Goal: Task Accomplishment & Management: Use online tool/utility

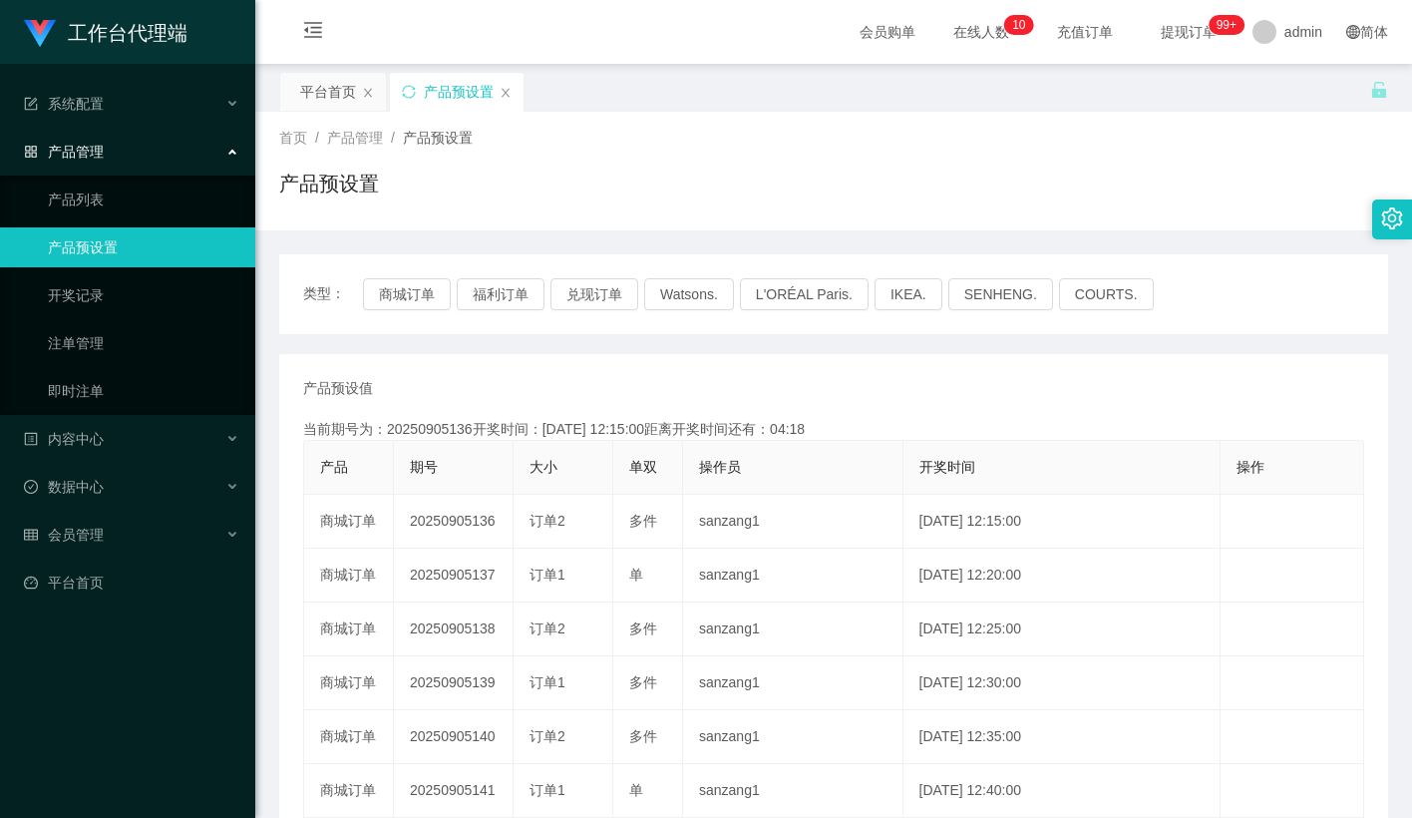
drag, startPoint x: 611, startPoint y: 189, endPoint x: 601, endPoint y: 184, distance: 11.2
click at [605, 186] on div "产品预设置" at bounding box center [833, 192] width 1109 height 46
click at [88, 381] on link "即时注单" at bounding box center [144, 391] width 192 height 40
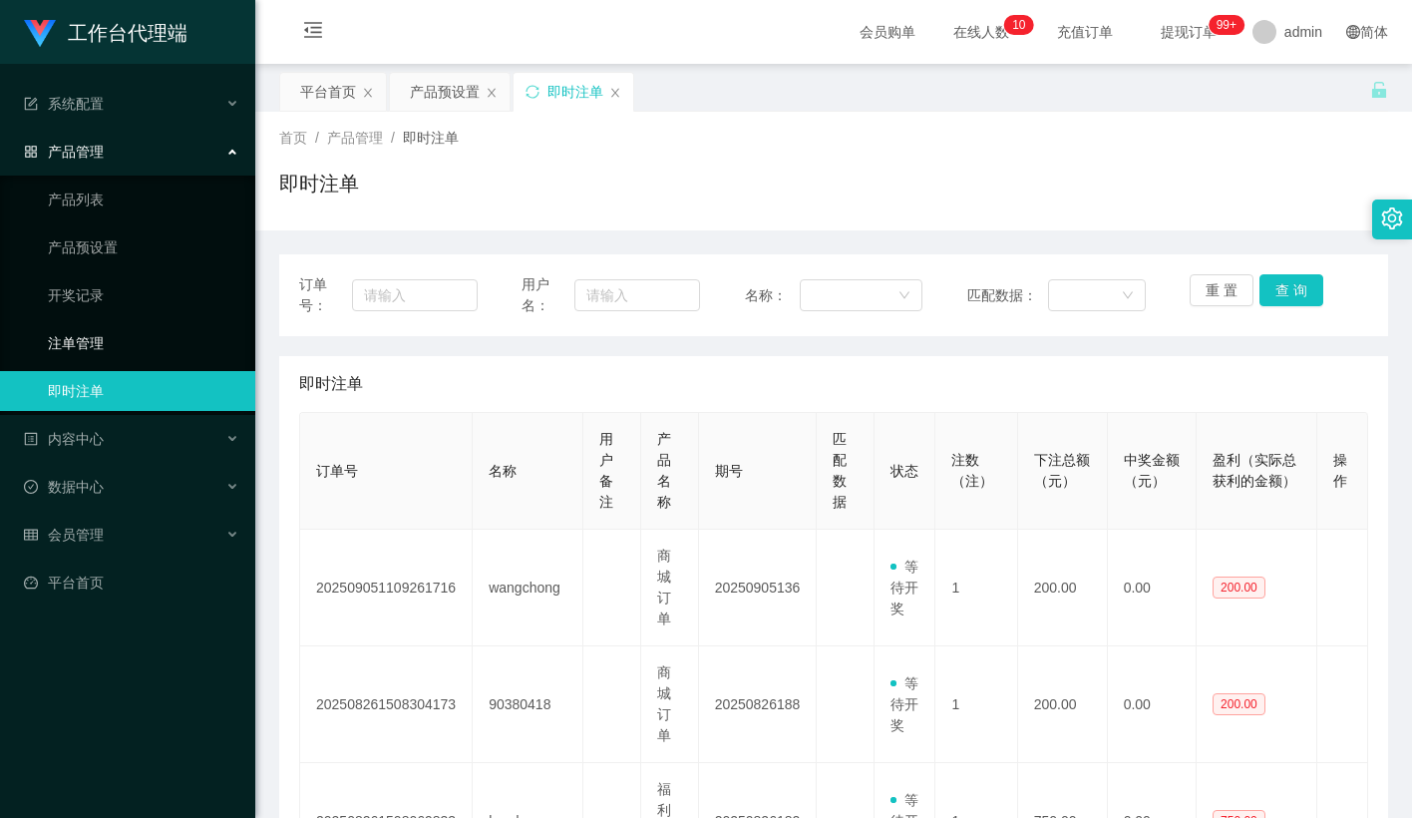
click at [93, 342] on link "注单管理" at bounding box center [144, 343] width 192 height 40
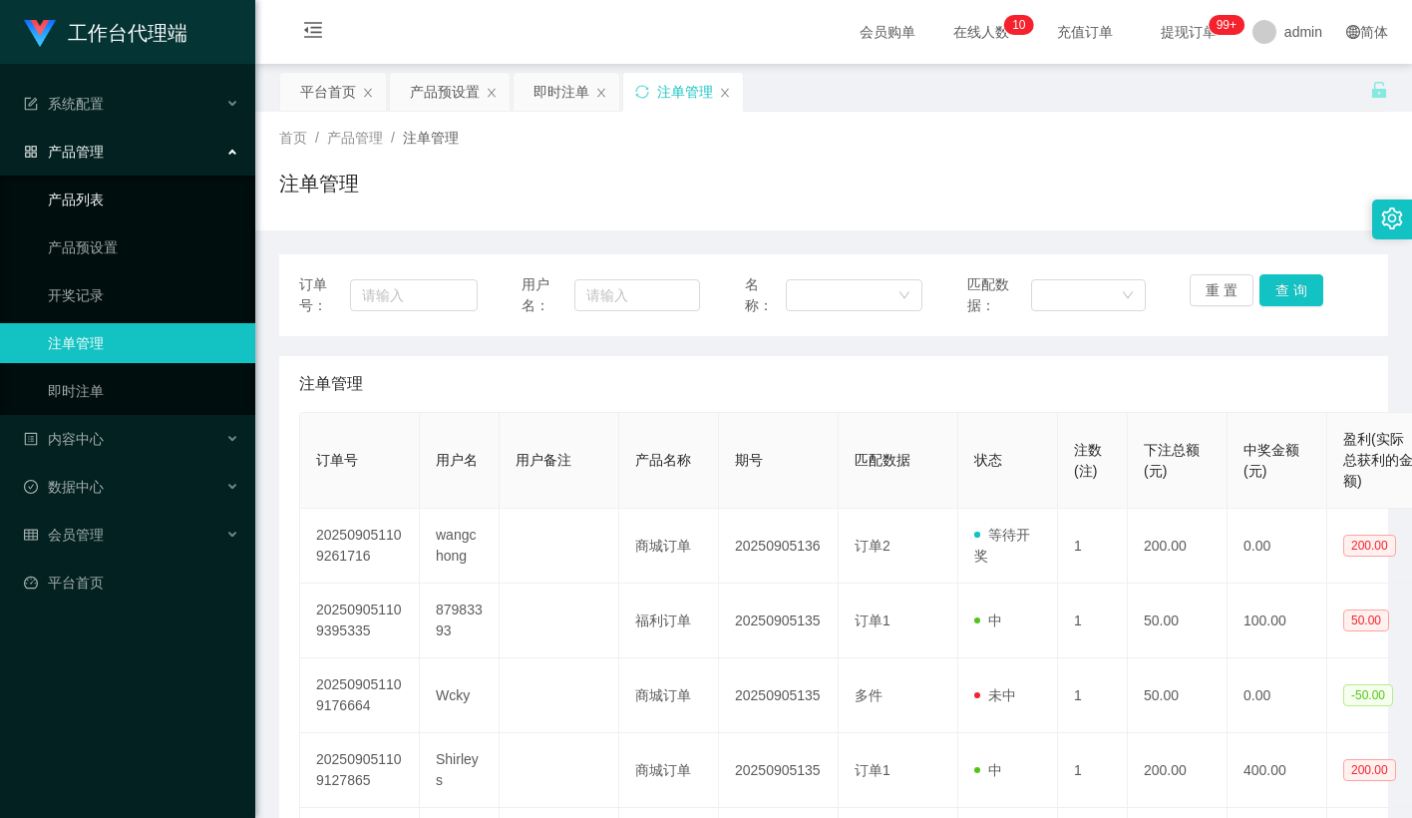
click at [127, 204] on link "产品列表" at bounding box center [144, 200] width 192 height 40
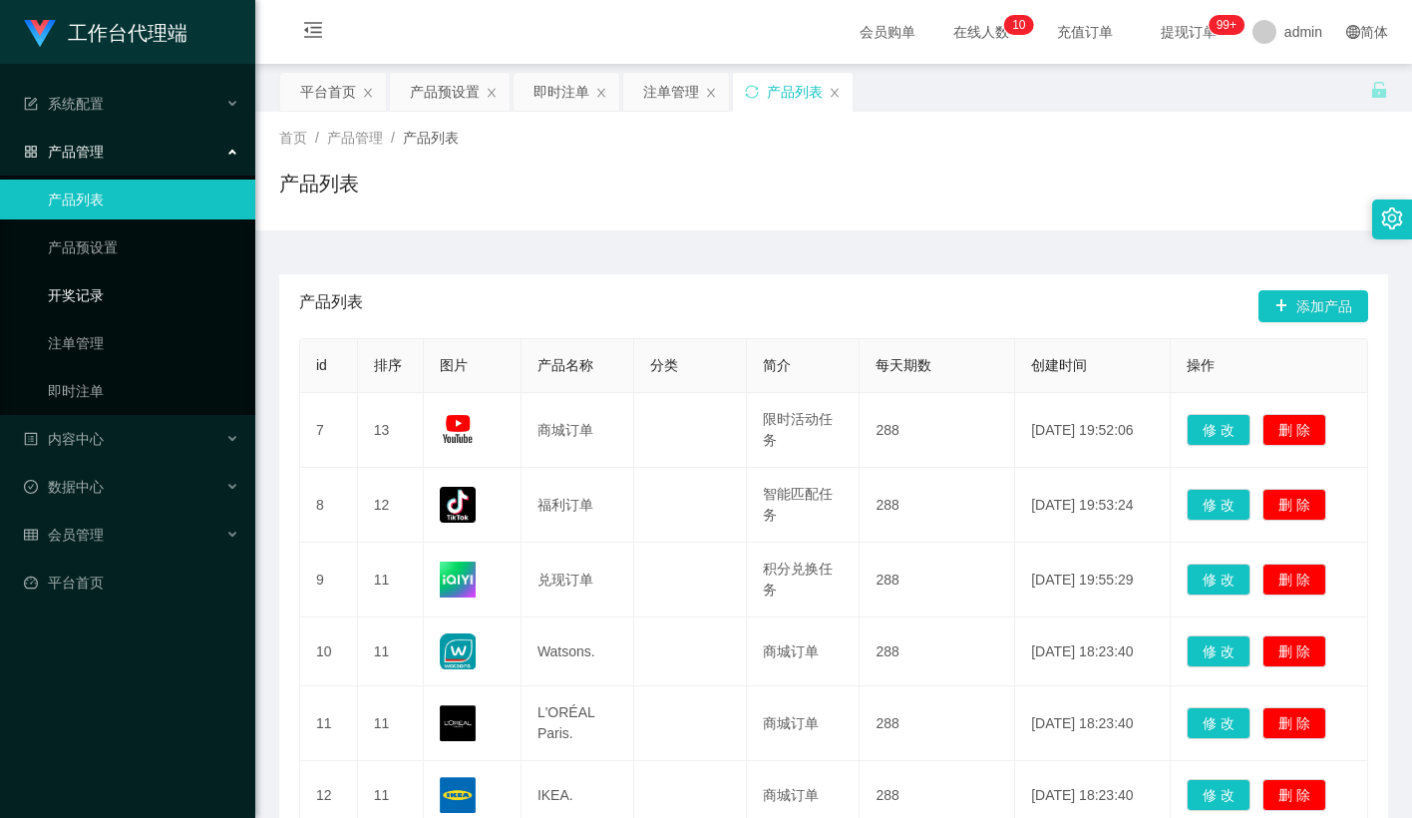
click at [97, 300] on link "开奖记录" at bounding box center [144, 295] width 192 height 40
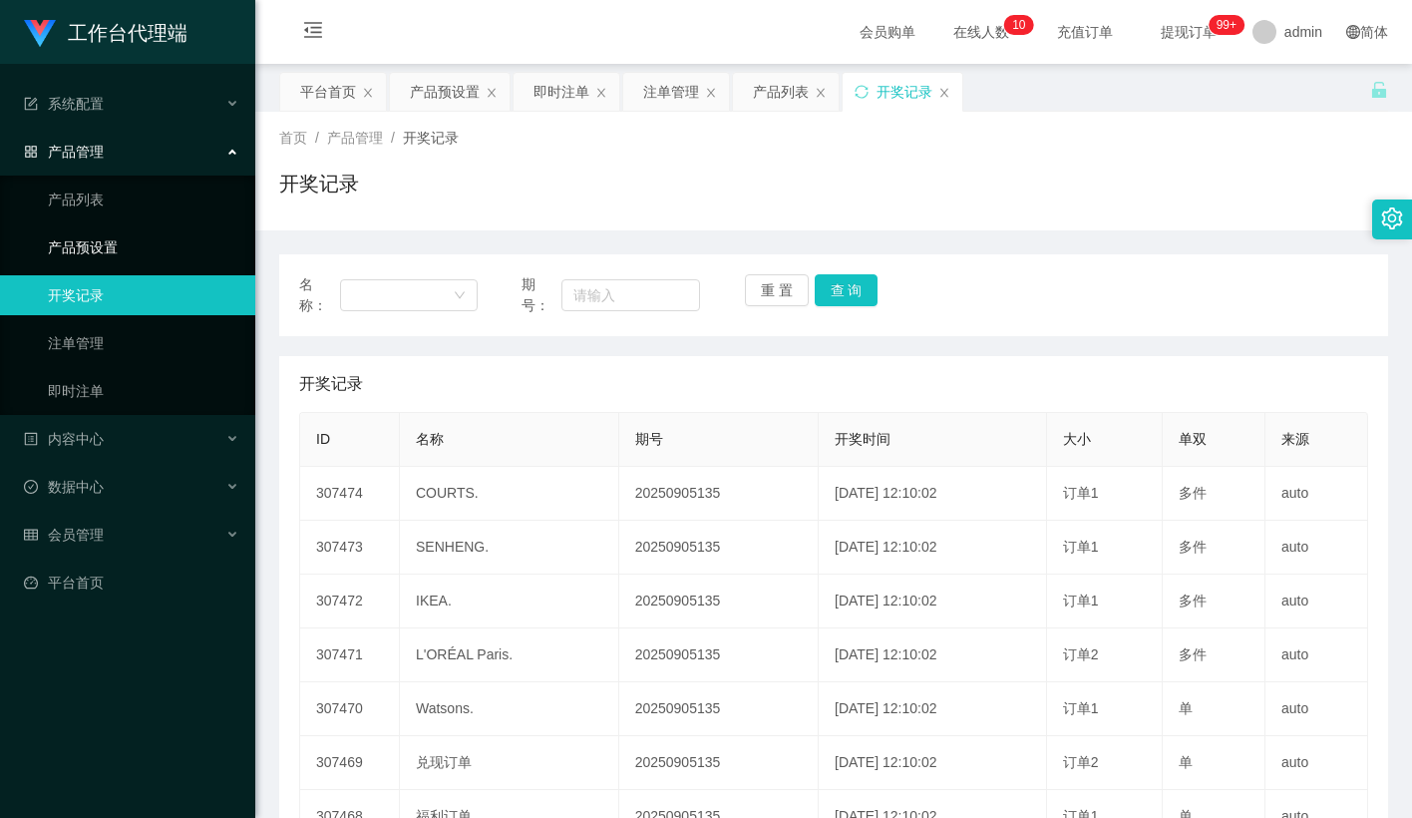
click at [114, 237] on link "产品预设置" at bounding box center [144, 247] width 192 height 40
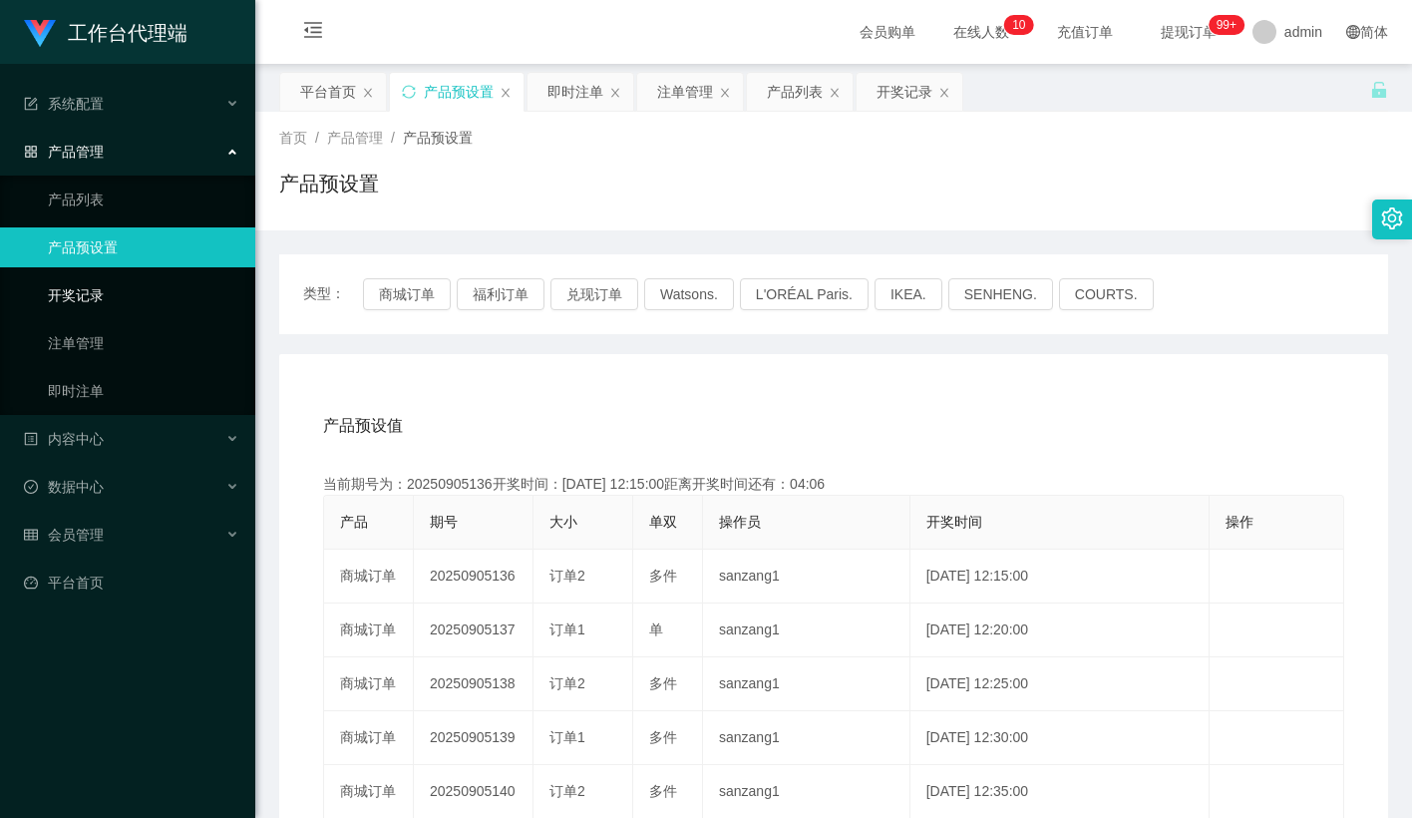
click at [96, 297] on link "开奖记录" at bounding box center [144, 295] width 192 height 40
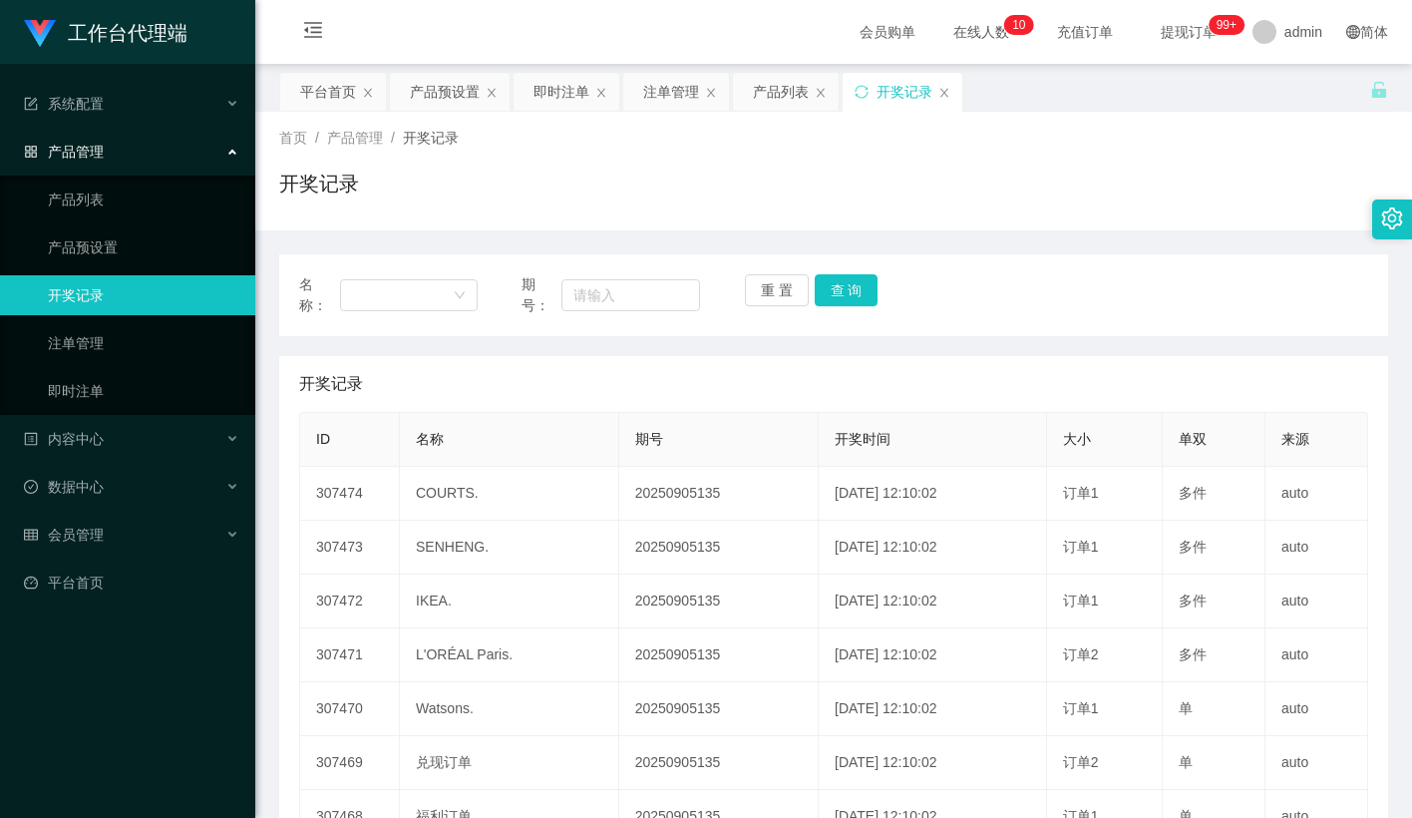
click at [1396, 237] on div at bounding box center [1393, 220] width 40 height 40
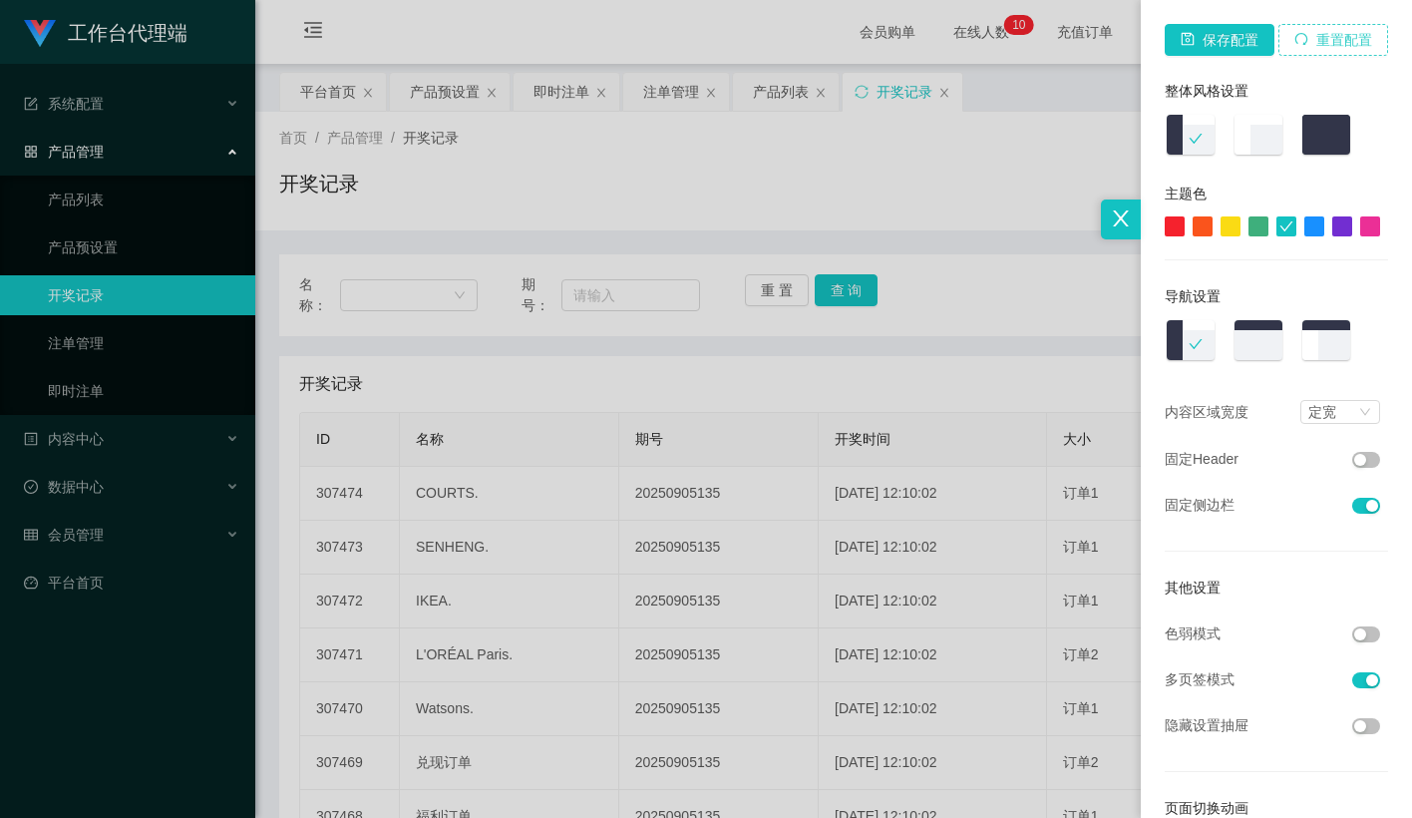
click at [1332, 37] on button "重置配置" at bounding box center [1334, 40] width 110 height 32
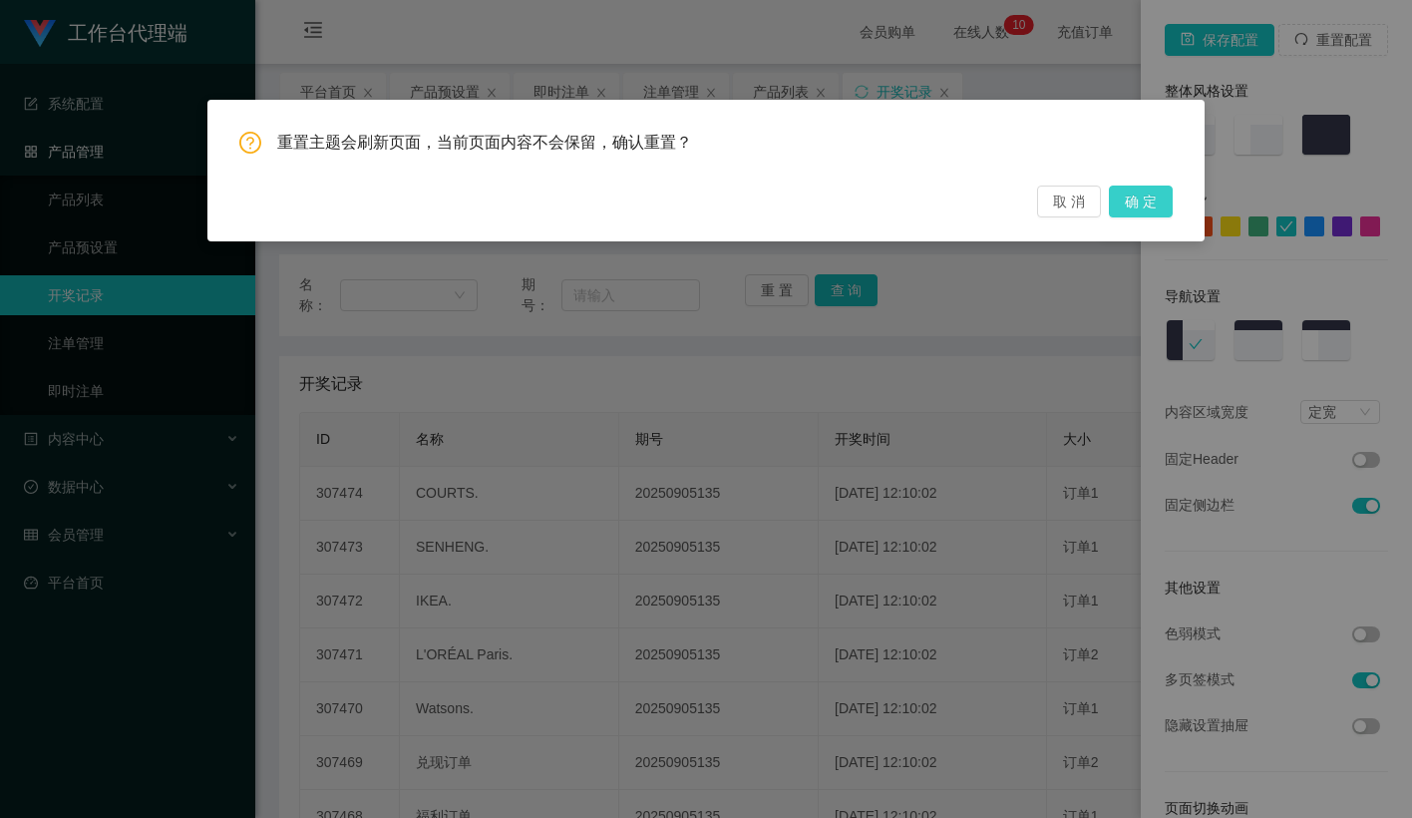
click at [1147, 199] on button "确 定" at bounding box center [1141, 202] width 64 height 32
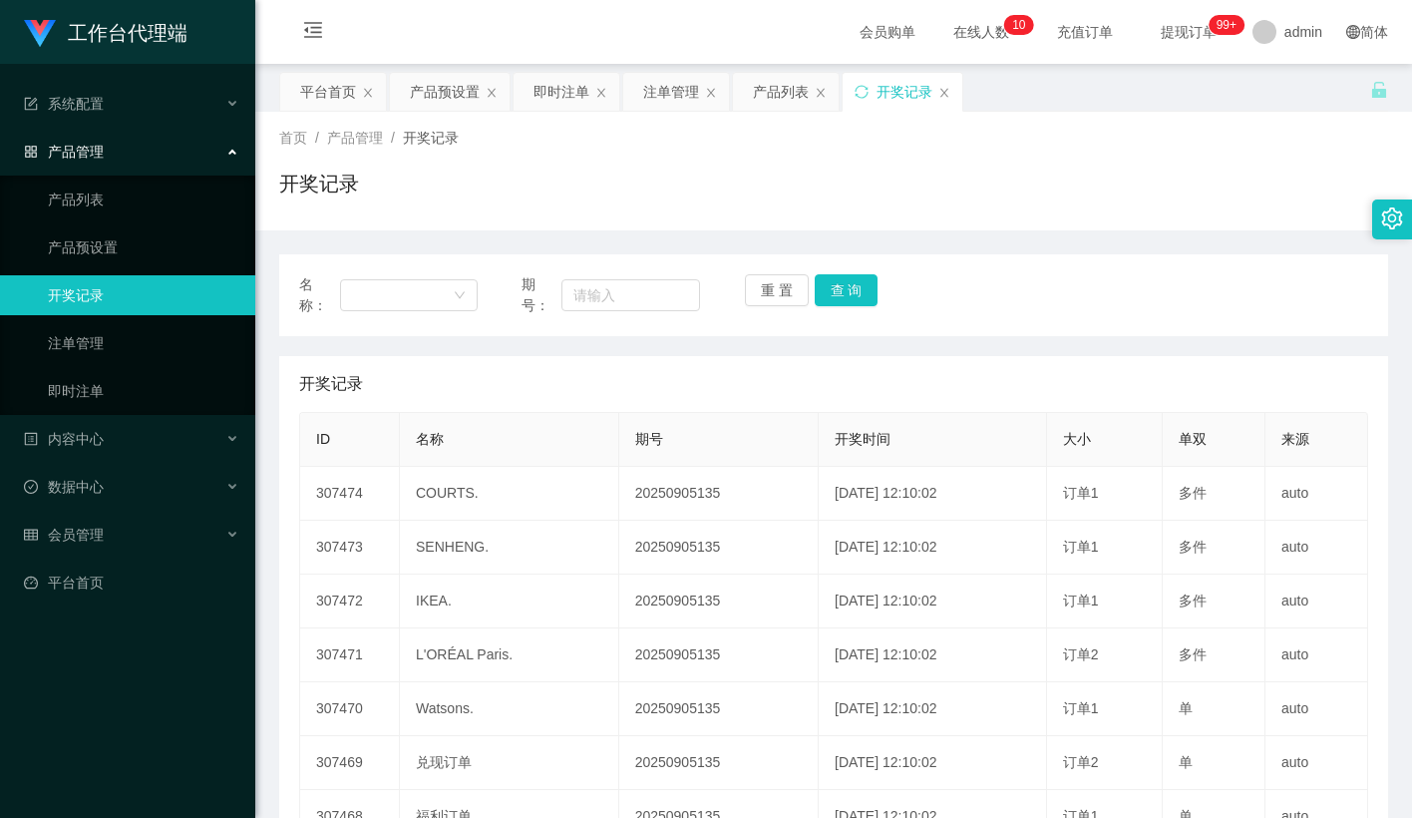
click at [1050, 201] on div "开奖记录" at bounding box center [833, 192] width 1109 height 46
click at [752, 181] on div "开奖记录" at bounding box center [833, 192] width 1109 height 46
click at [115, 242] on link "产品预设置" at bounding box center [144, 247] width 192 height 40
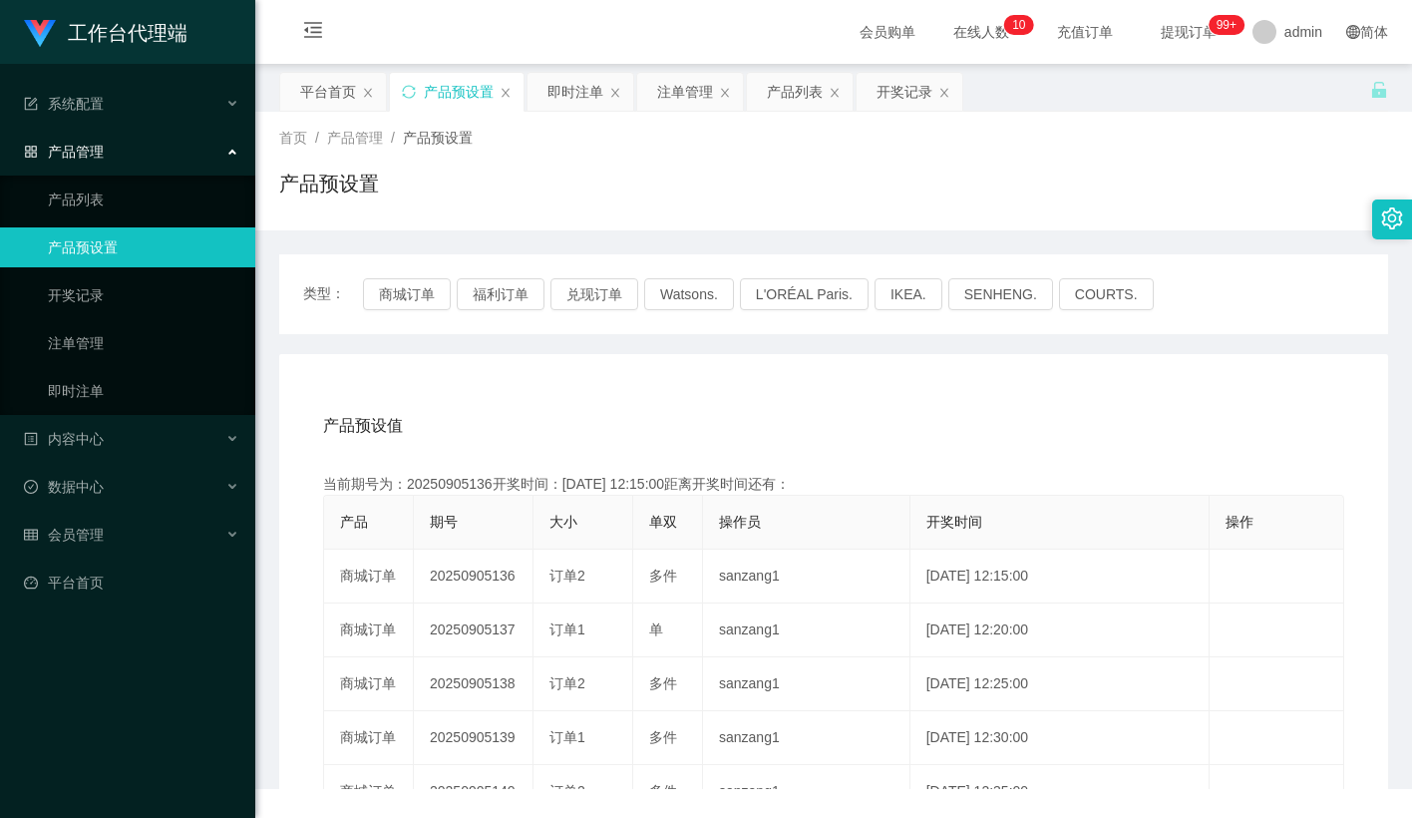
click at [1027, 201] on div "产品预设置" at bounding box center [833, 192] width 1109 height 46
click at [1375, 93] on icon "图标: unlock" at bounding box center [1380, 90] width 14 height 16
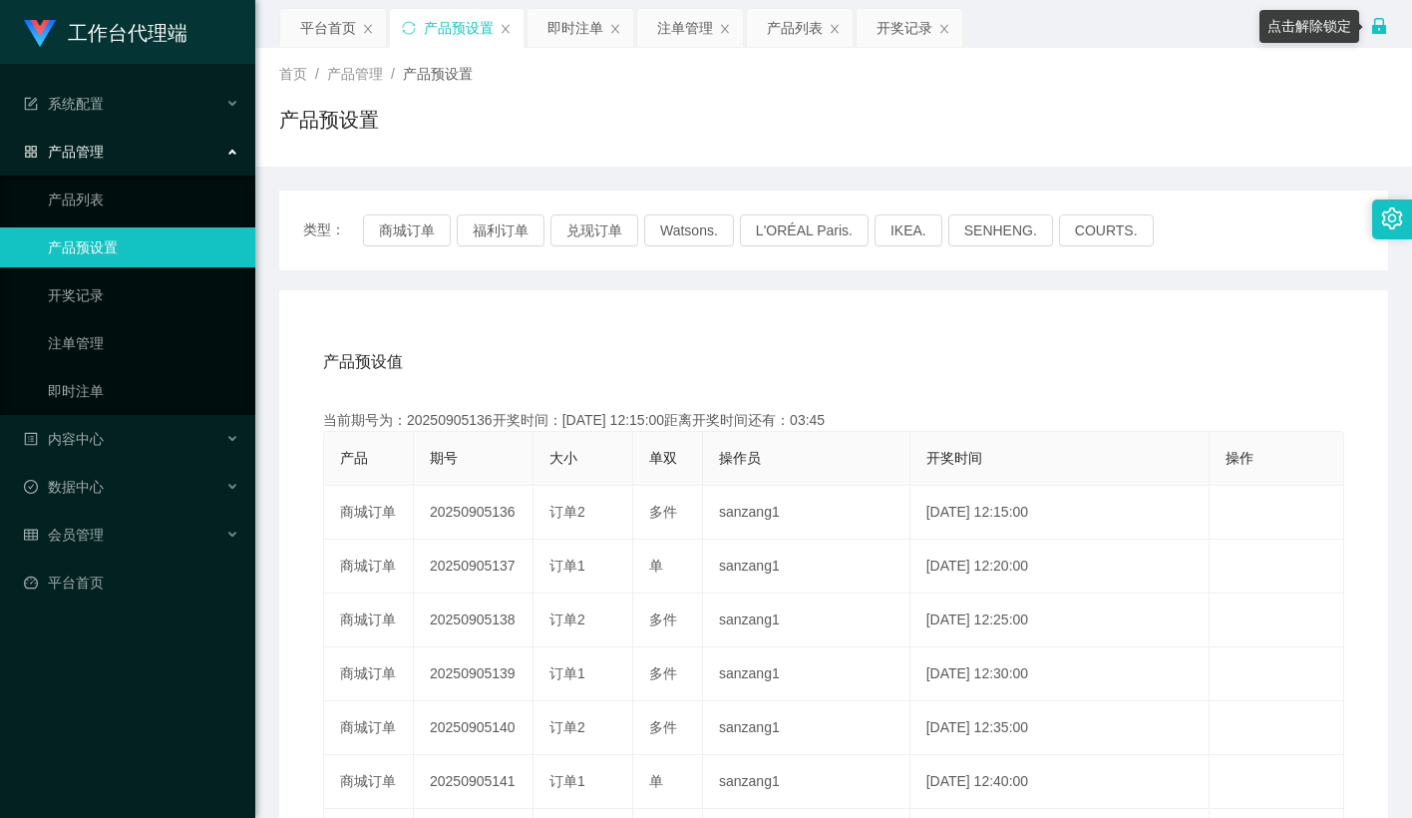
click at [1387, 21] on icon "图标: lock" at bounding box center [1380, 26] width 18 height 18
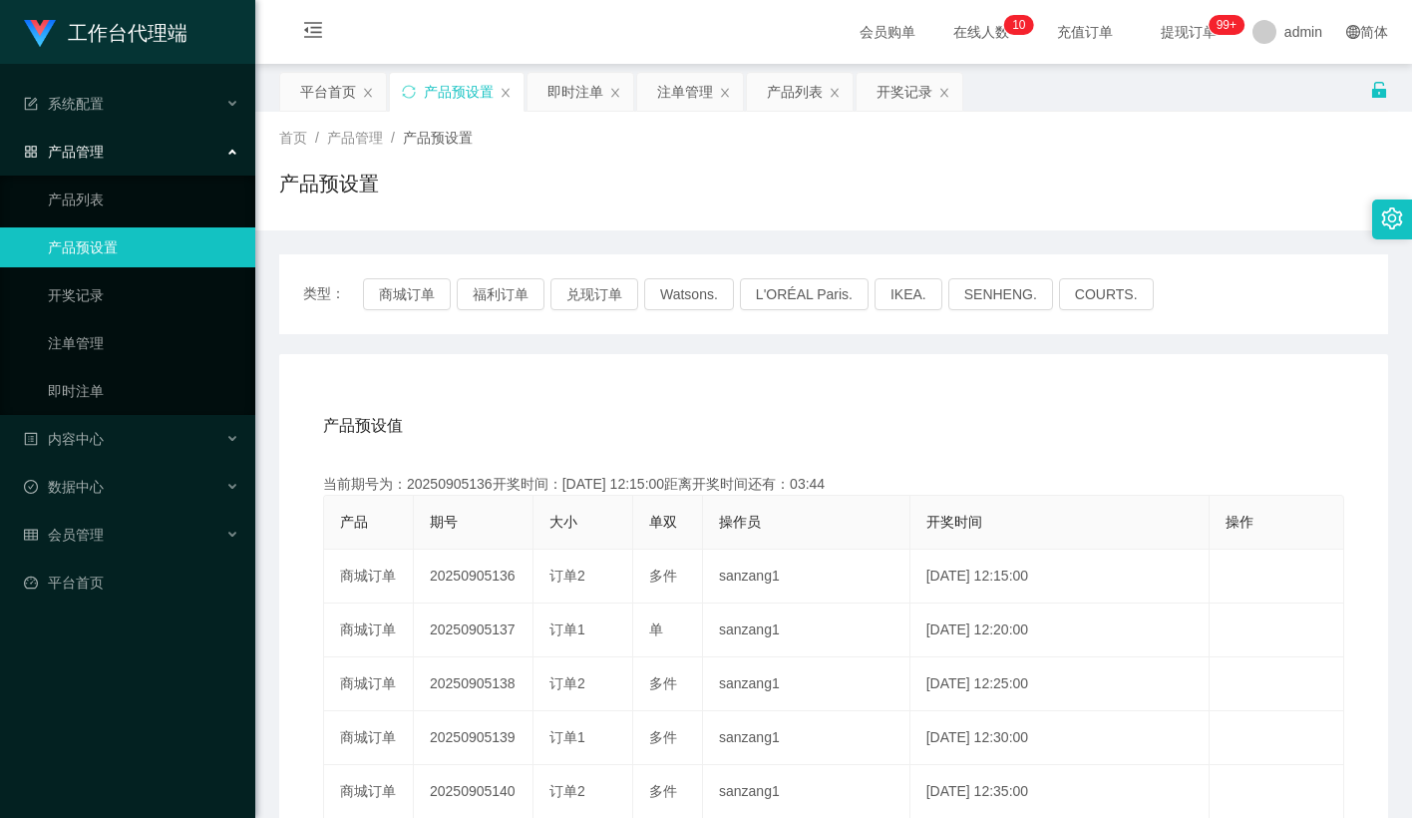
click at [1198, 162] on div "首页 / 产品管理 / 产品预设置 / 产品预设置" at bounding box center [833, 171] width 1109 height 87
click at [314, 25] on icon "图标: menu-fold" at bounding box center [313, 30] width 20 height 20
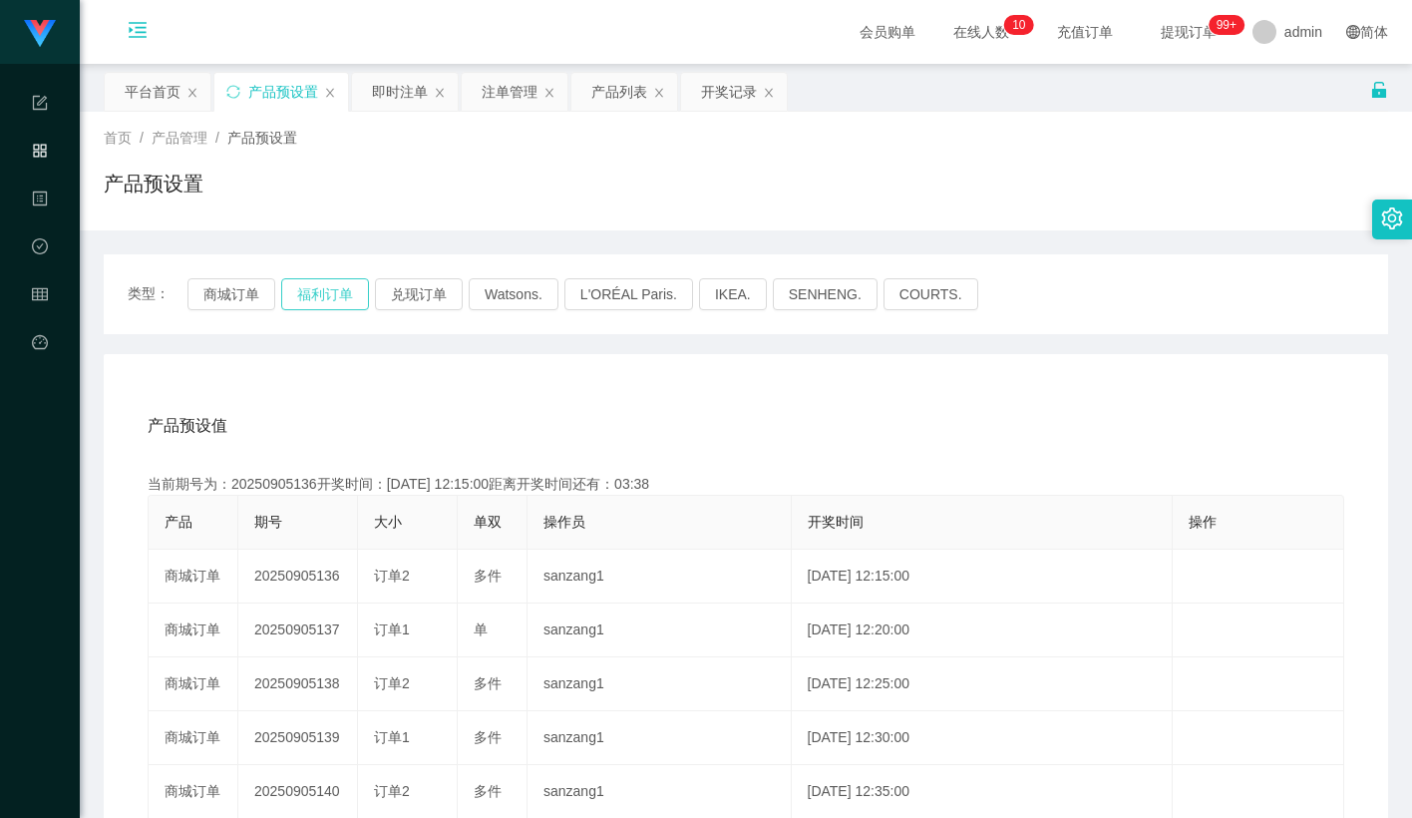
click at [318, 291] on button "福利订单" at bounding box center [325, 294] width 88 height 32
click at [510, 192] on div "产品预设置" at bounding box center [746, 192] width 1285 height 46
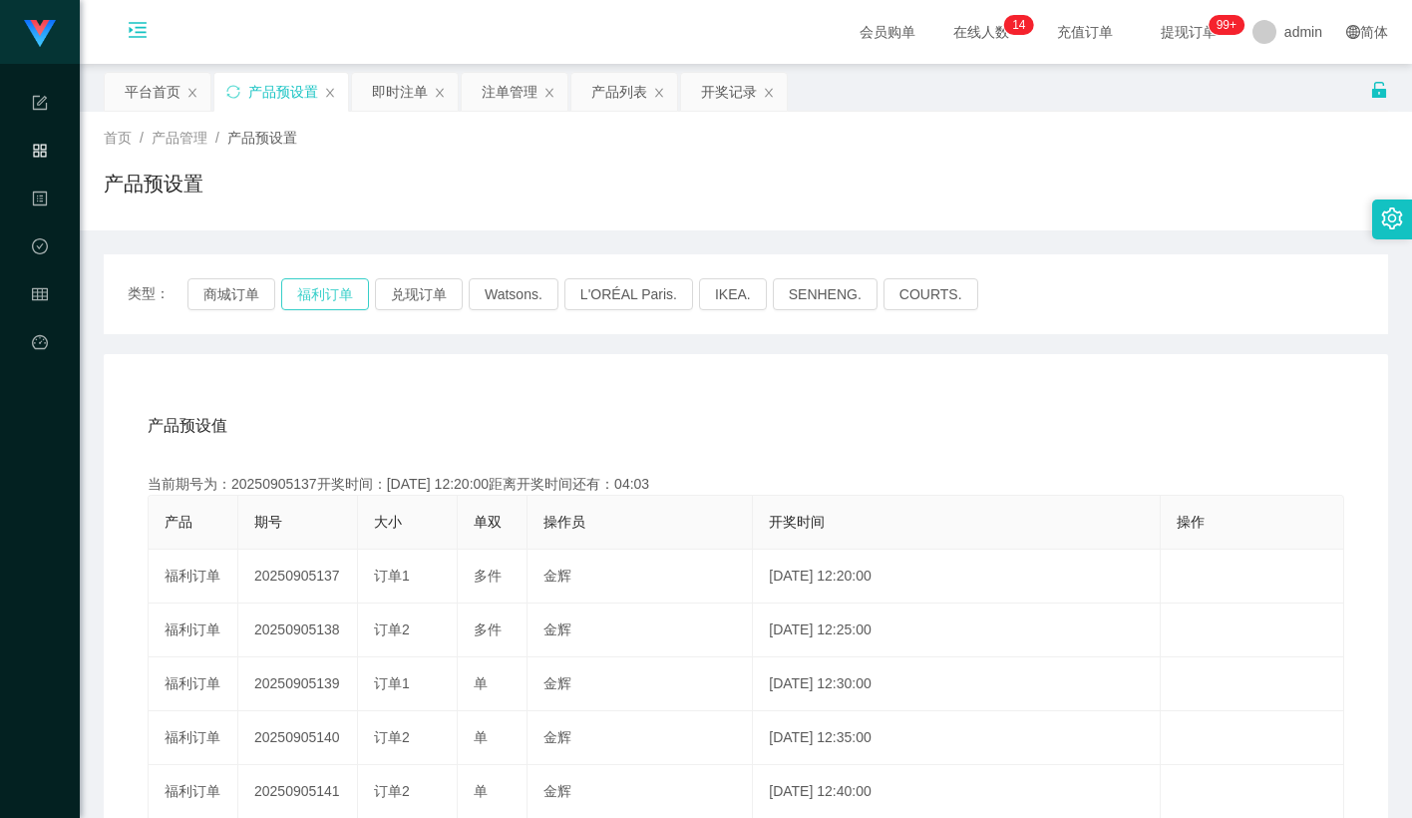
click at [336, 300] on button "福利订单" at bounding box center [325, 294] width 88 height 32
click at [380, 189] on div "产品预设置" at bounding box center [746, 192] width 1285 height 46
click at [444, 228] on div "首页 / 产品管理 / 产品预设置 / 产品预设置" at bounding box center [746, 171] width 1333 height 119
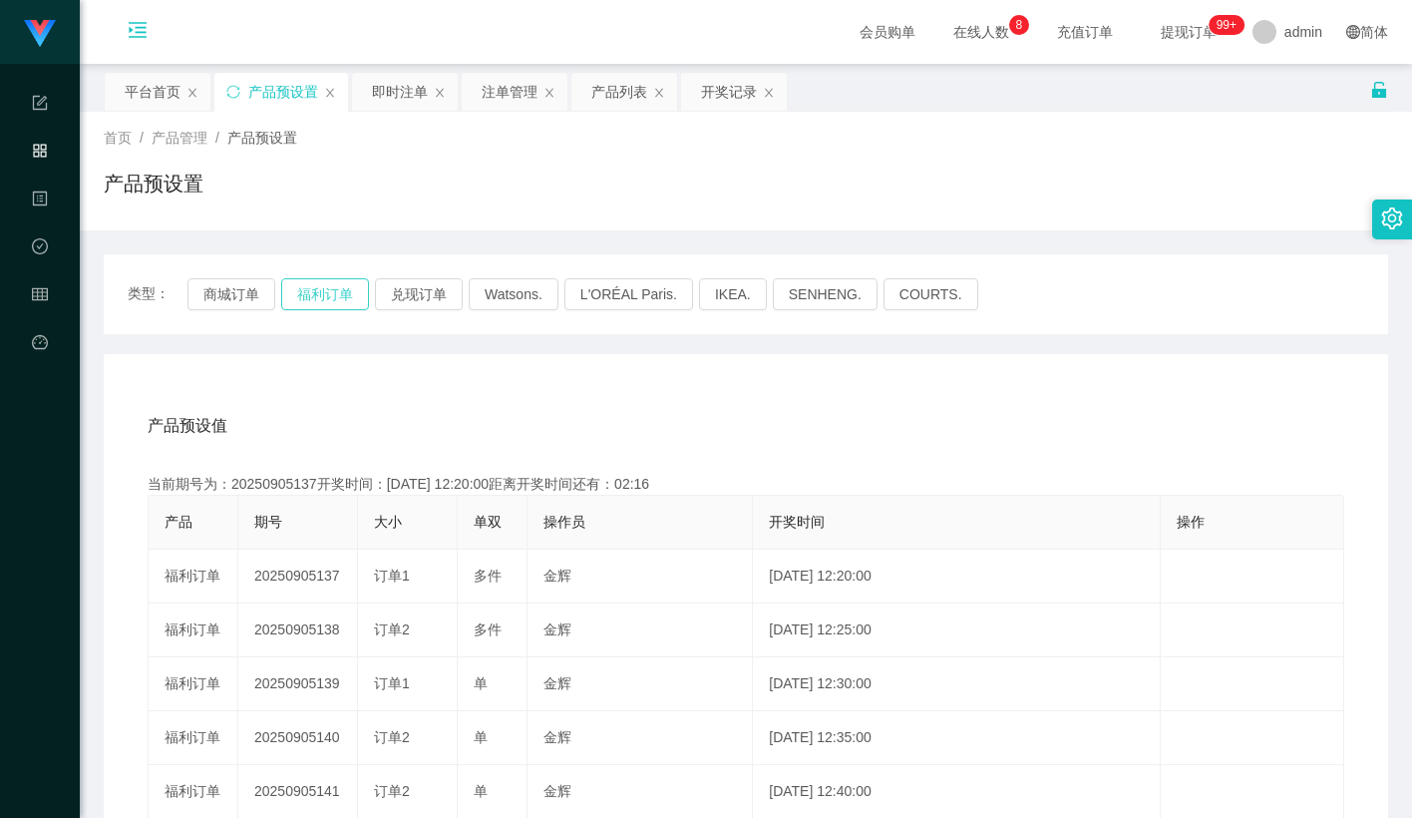
click at [314, 297] on button "福利订单" at bounding box center [325, 294] width 88 height 32
click at [613, 200] on div "产品预设置" at bounding box center [746, 192] width 1285 height 46
